Goal: Task Accomplishment & Management: Manage account settings

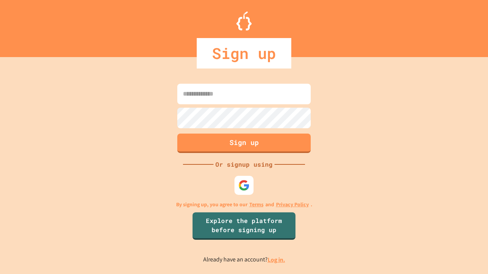
click at [277, 260] on link "Log in." at bounding box center [276, 260] width 18 height 8
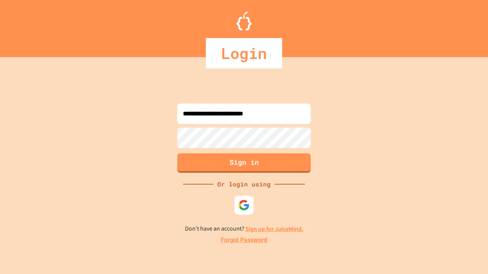
type input "**********"
